Goal: Task Accomplishment & Management: Use online tool/utility

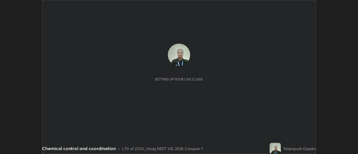
scroll to position [154, 358]
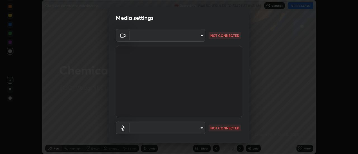
type input "49514f1495b9c5d0977e7508000f12f00f2077e93c2f141dba74ea62c9b00c4b"
type input "default"
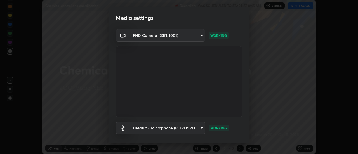
scroll to position [29, 0]
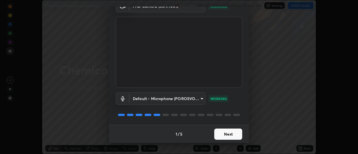
click at [231, 134] on button "Next" at bounding box center [228, 134] width 28 height 11
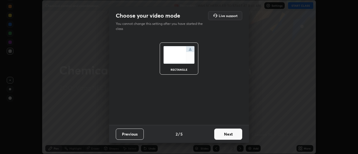
scroll to position [0, 0]
click at [233, 134] on button "Next" at bounding box center [228, 134] width 28 height 11
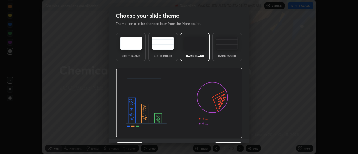
scroll to position [14, 0]
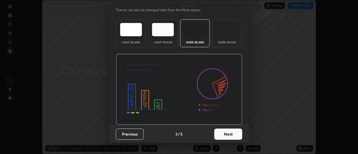
click at [230, 134] on button "Next" at bounding box center [228, 134] width 28 height 11
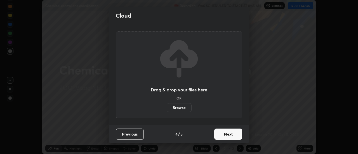
scroll to position [0, 0]
click at [231, 136] on button "Next" at bounding box center [228, 134] width 28 height 11
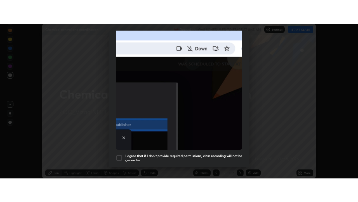
scroll to position [144, 0]
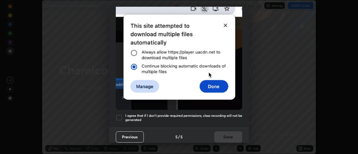
click at [120, 115] on div at bounding box center [119, 118] width 7 height 7
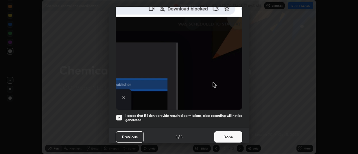
click at [232, 135] on button "Done" at bounding box center [228, 137] width 28 height 11
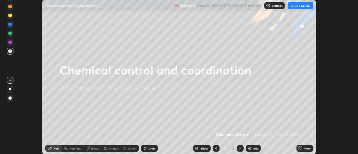
click at [305, 6] on button "START CLASS" at bounding box center [300, 5] width 25 height 7
click at [300, 148] on icon at bounding box center [299, 147] width 1 height 1
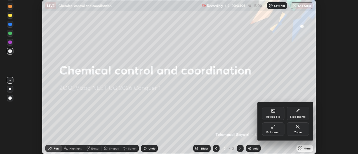
click at [274, 128] on icon at bounding box center [273, 127] width 4 height 4
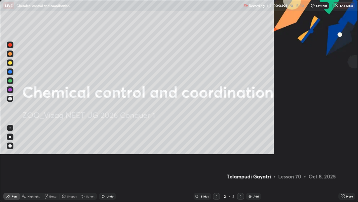
scroll to position [202, 358]
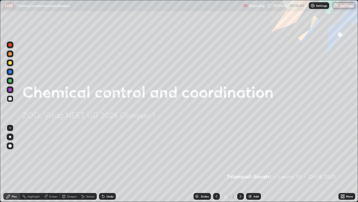
click at [251, 154] on img at bounding box center [250, 196] width 4 height 4
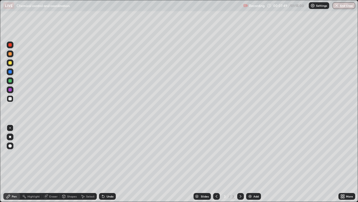
click at [48, 154] on div "Eraser" at bounding box center [51, 196] width 18 height 7
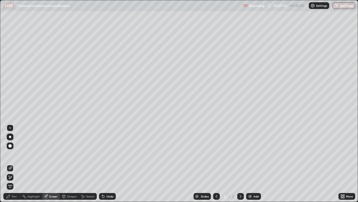
click at [15, 154] on div "Pen" at bounding box center [14, 196] width 5 height 3
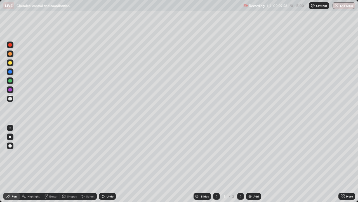
click at [47, 154] on icon at bounding box center [46, 195] width 3 height 3
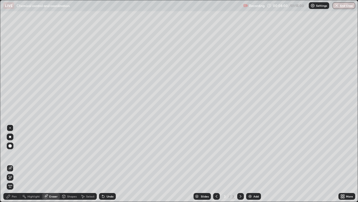
click at [9, 154] on icon at bounding box center [8, 195] width 3 height 3
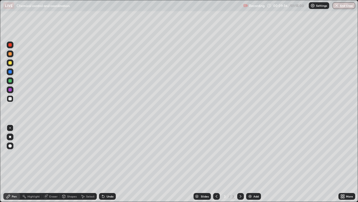
click at [251, 154] on div "Add" at bounding box center [253, 196] width 15 height 7
click at [11, 82] on div at bounding box center [9, 80] width 3 height 3
click at [11, 62] on div at bounding box center [9, 62] width 3 height 3
click at [10, 82] on div at bounding box center [9, 80] width 3 height 3
click at [11, 62] on div at bounding box center [9, 62] width 3 height 3
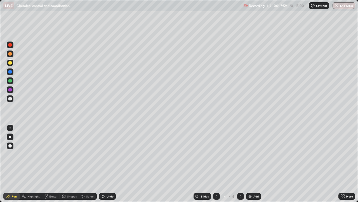
click at [216, 154] on icon at bounding box center [216, 196] width 4 height 4
click at [240, 154] on icon at bounding box center [241, 196] width 4 height 4
click at [242, 154] on div at bounding box center [240, 196] width 7 height 7
click at [49, 154] on div "Eraser" at bounding box center [53, 196] width 8 height 3
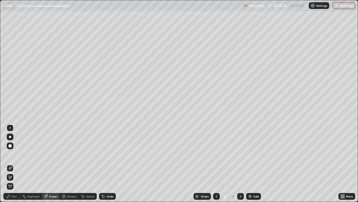
click at [12, 154] on div "Pen" at bounding box center [14, 196] width 5 height 3
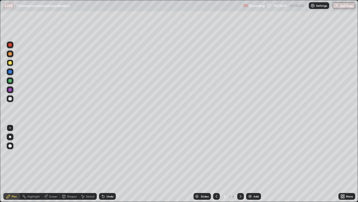
click at [283, 154] on div "Slides 4 / 4 Add" at bounding box center [227, 195] width 223 height 11
click at [286, 154] on div "Slides 4 / 4 Add" at bounding box center [227, 195] width 223 height 11
click at [285, 154] on div "Slides 4 / 4 Add" at bounding box center [227, 195] width 223 height 11
click at [11, 91] on div at bounding box center [9, 89] width 3 height 3
click at [11, 45] on div at bounding box center [9, 44] width 3 height 3
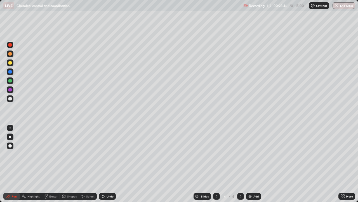
click at [9, 98] on div at bounding box center [9, 98] width 3 height 3
click at [49, 154] on div "Eraser" at bounding box center [53, 196] width 8 height 3
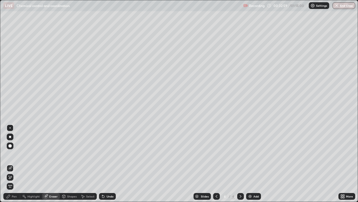
click at [13, 154] on div "Pen" at bounding box center [14, 196] width 5 height 3
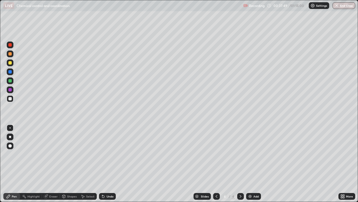
click at [252, 154] on img at bounding box center [250, 196] width 4 height 4
click at [10, 154] on div at bounding box center [10, 156] width 9 height 67
click at [11, 81] on div at bounding box center [9, 80] width 3 height 3
click at [11, 91] on div at bounding box center [10, 89] width 7 height 7
click at [11, 98] on div at bounding box center [9, 98] width 3 height 3
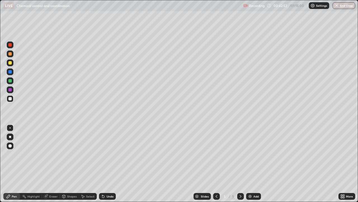
click at [10, 46] on div at bounding box center [9, 44] width 3 height 3
click at [13, 81] on div at bounding box center [10, 80] width 7 height 7
click at [48, 154] on icon at bounding box center [46, 196] width 4 height 4
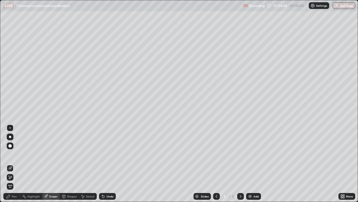
click at [338, 7] on img "button" at bounding box center [337, 5] width 4 height 4
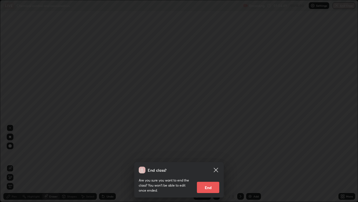
click at [211, 154] on button "End" at bounding box center [208, 186] width 22 height 11
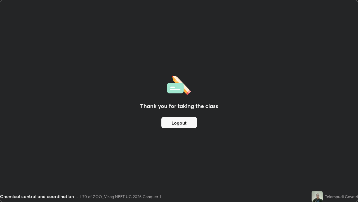
click at [188, 126] on button "Logout" at bounding box center [180, 122] width 36 height 11
